Goal: Transaction & Acquisition: Obtain resource

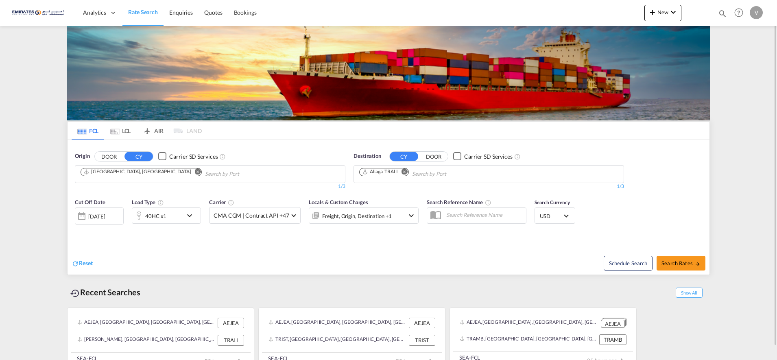
click at [185, 218] on md-icon "icon-chevron-down" at bounding box center [192, 216] width 14 height 10
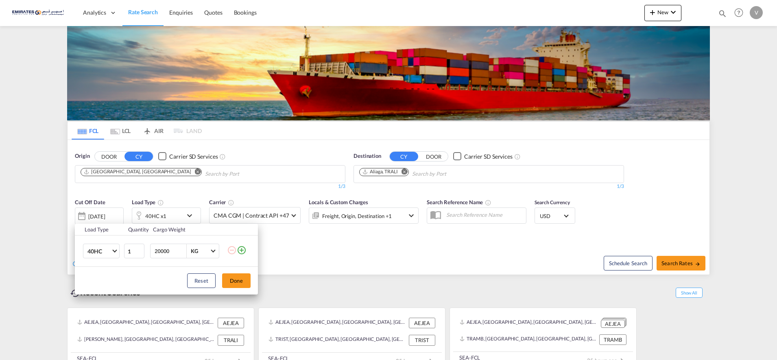
click at [157, 213] on div "Load Type Quantity Cargo Weight 40HC 20GP 40GP 40HC 45HC 20RE 40RE 40HR 20OT 40…" at bounding box center [388, 180] width 777 height 360
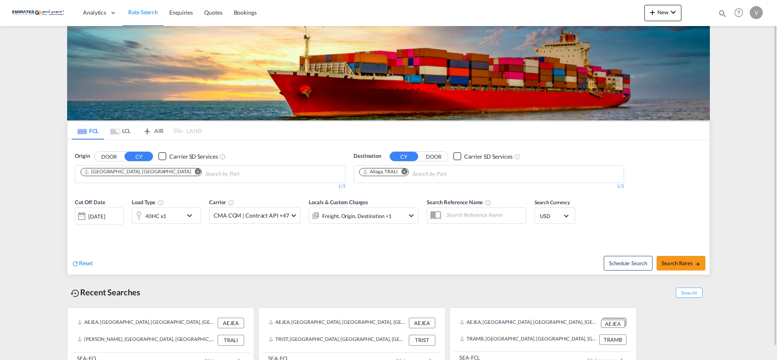
click at [155, 214] on div "40HC x1" at bounding box center [155, 215] width 21 height 11
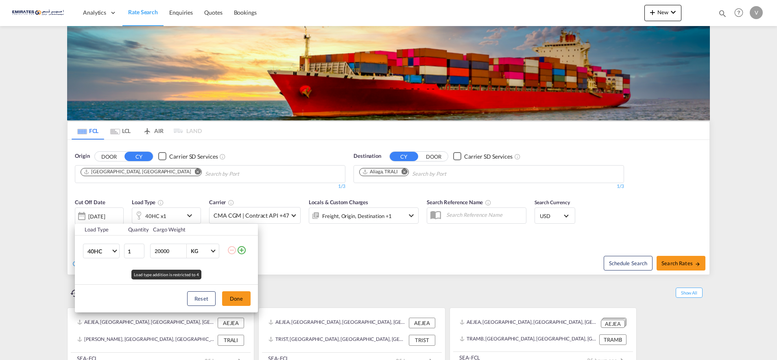
click at [154, 217] on div "Load Type Quantity Cargo Weight 40HC 20GP 40GP 40HC 45HC 20RE 40RE 40HR 20OT 40…" at bounding box center [388, 180] width 777 height 360
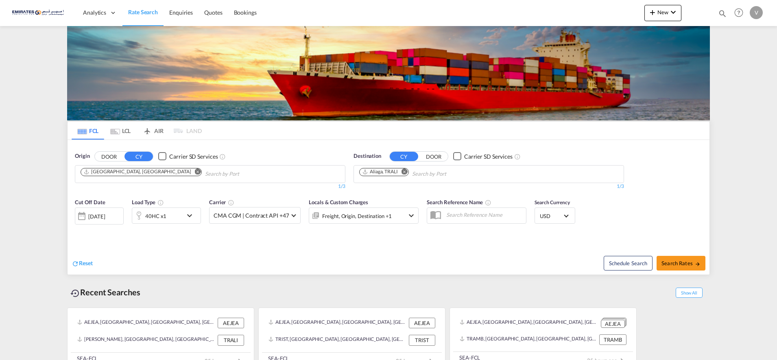
click at [154, 217] on div "40HC x1" at bounding box center [155, 215] width 21 height 11
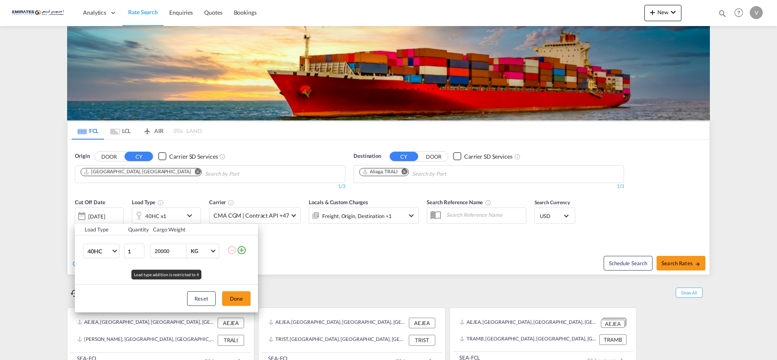
click at [190, 216] on div "Load Type Quantity Cargo Weight 40HC 20GP 40GP 40HC 45HC 20RE 40RE 40HR 20OT 40…" at bounding box center [388, 180] width 777 height 360
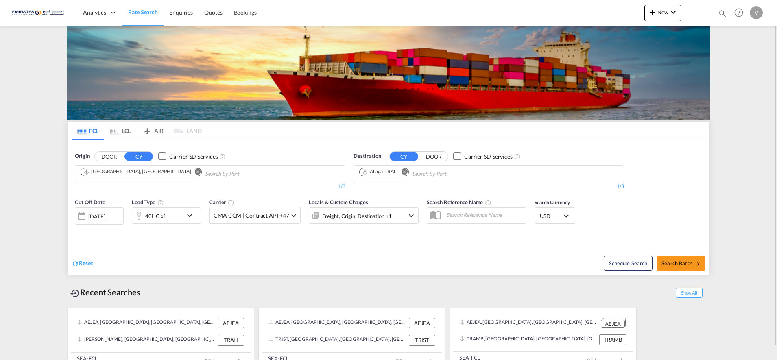
click at [194, 215] on md-icon "icon-chevron-down" at bounding box center [192, 216] width 14 height 10
click at [169, 218] on div "40HC x1" at bounding box center [157, 216] width 50 height 16
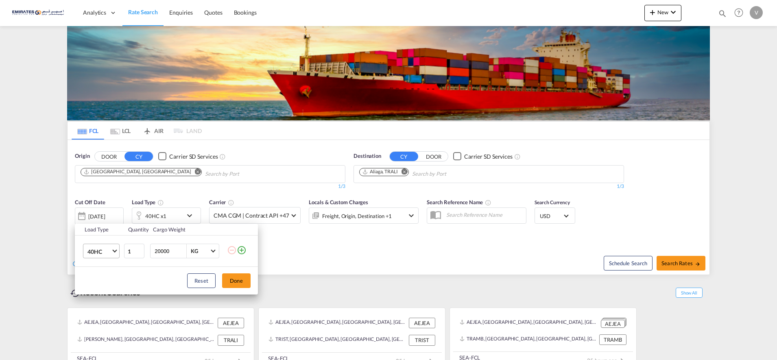
click at [110, 254] on md-select-value "40HC" at bounding box center [103, 251] width 33 height 14
click at [99, 212] on div "20GP" at bounding box center [95, 212] width 14 height 8
click at [238, 284] on button "Done" at bounding box center [236, 281] width 28 height 15
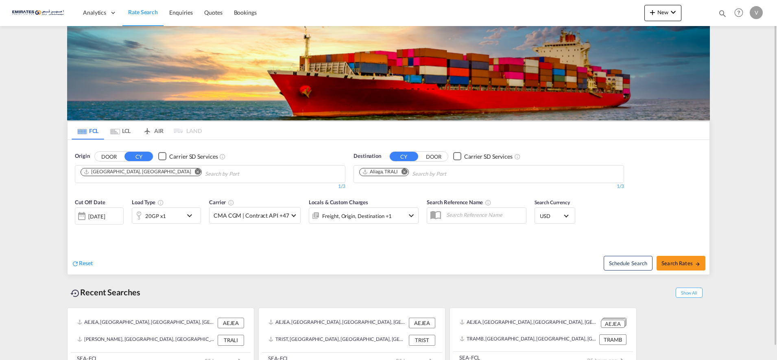
click at [406, 172] on md-icon "Remove" at bounding box center [405, 172] width 6 height 6
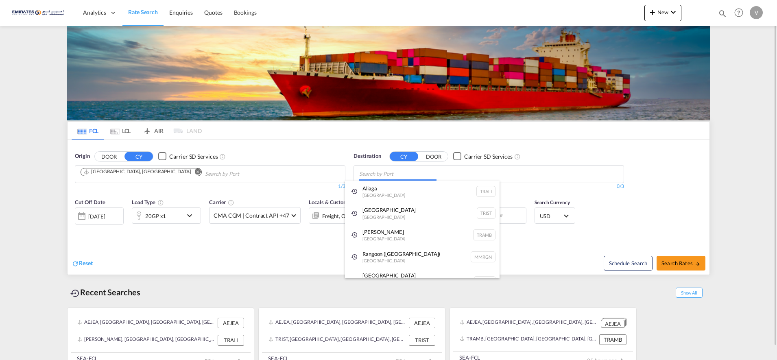
click at [375, 175] on body "Analytics Dashboard Rate Search Enquiries Quotes Bookings" at bounding box center [388, 180] width 777 height 360
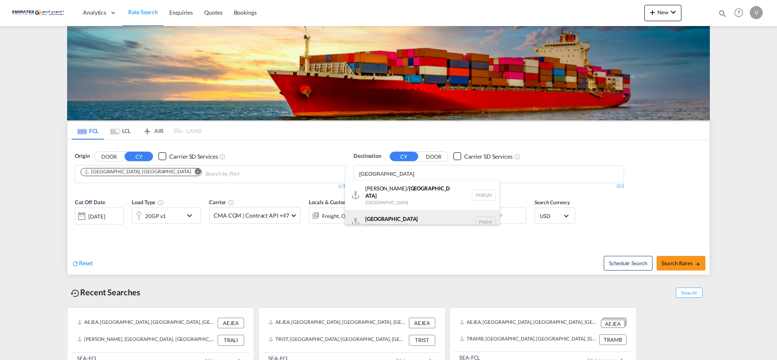
type input "KARACHI"
click at [390, 220] on div "Karachi Pakistan PKKHI" at bounding box center [422, 222] width 155 height 24
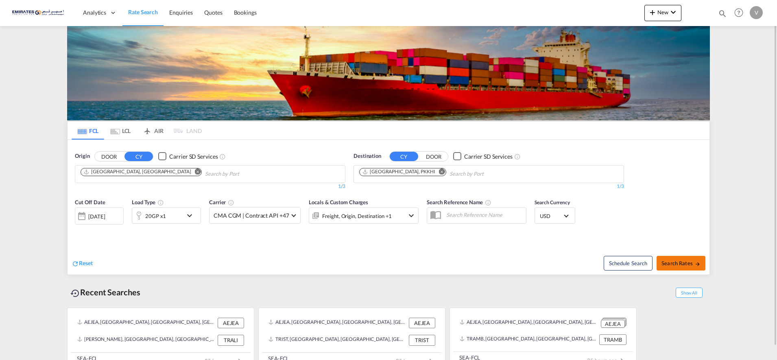
click at [678, 266] on span "Search Rates" at bounding box center [681, 263] width 39 height 7
type input "AEJEA to PKKHI / 24 Sep 2025"
